Goal: Information Seeking & Learning: Find specific fact

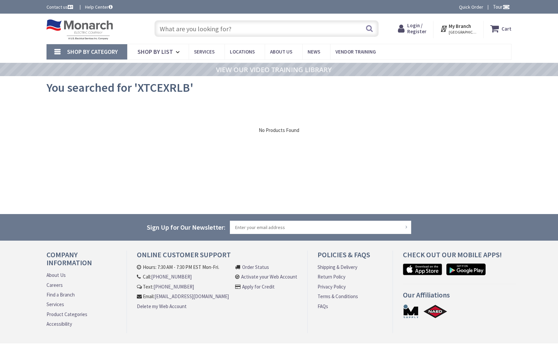
type input "Broadmoor Dr, Slidell, LA 70458, USA"
